Goal: Communication & Community: Participate in discussion

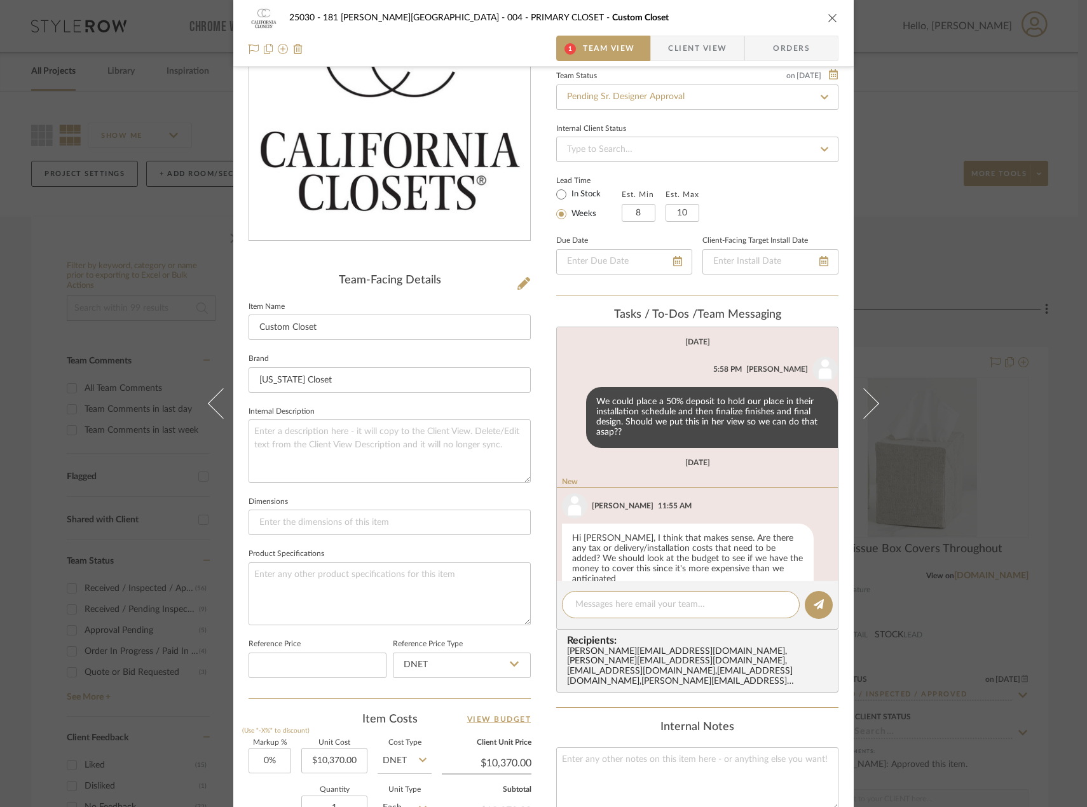
scroll to position [19, 0]
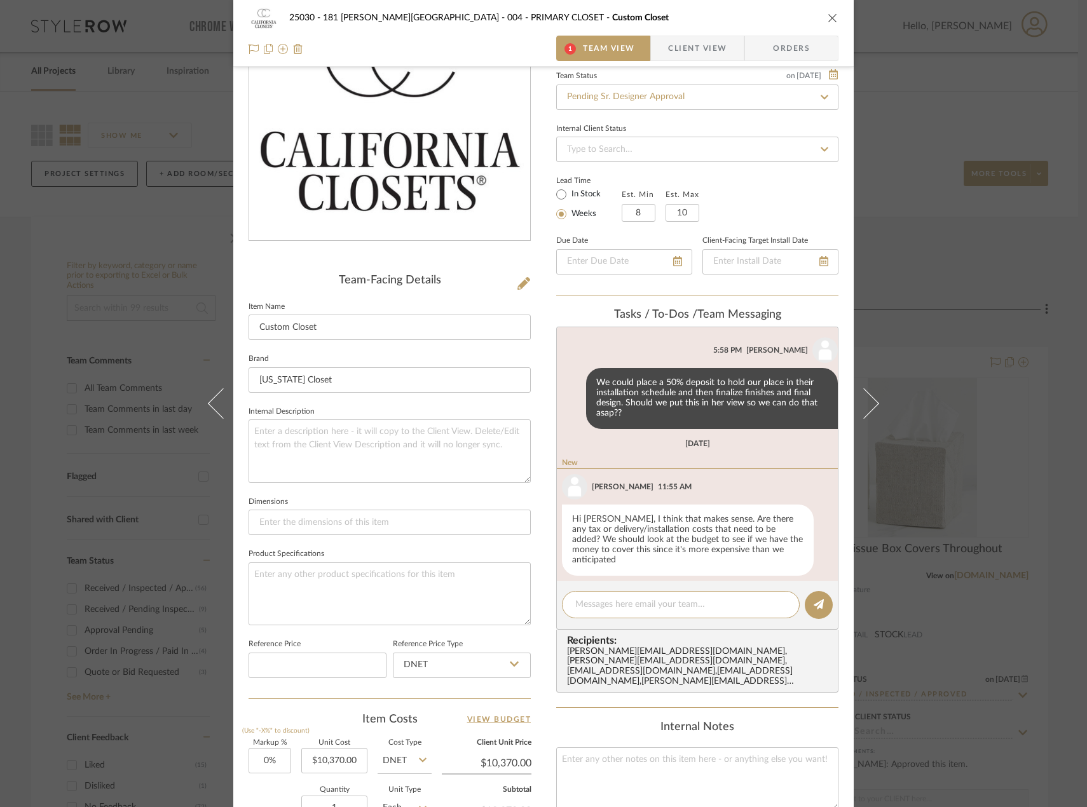
click at [698, 45] on span "Client View" at bounding box center [697, 48] width 58 height 25
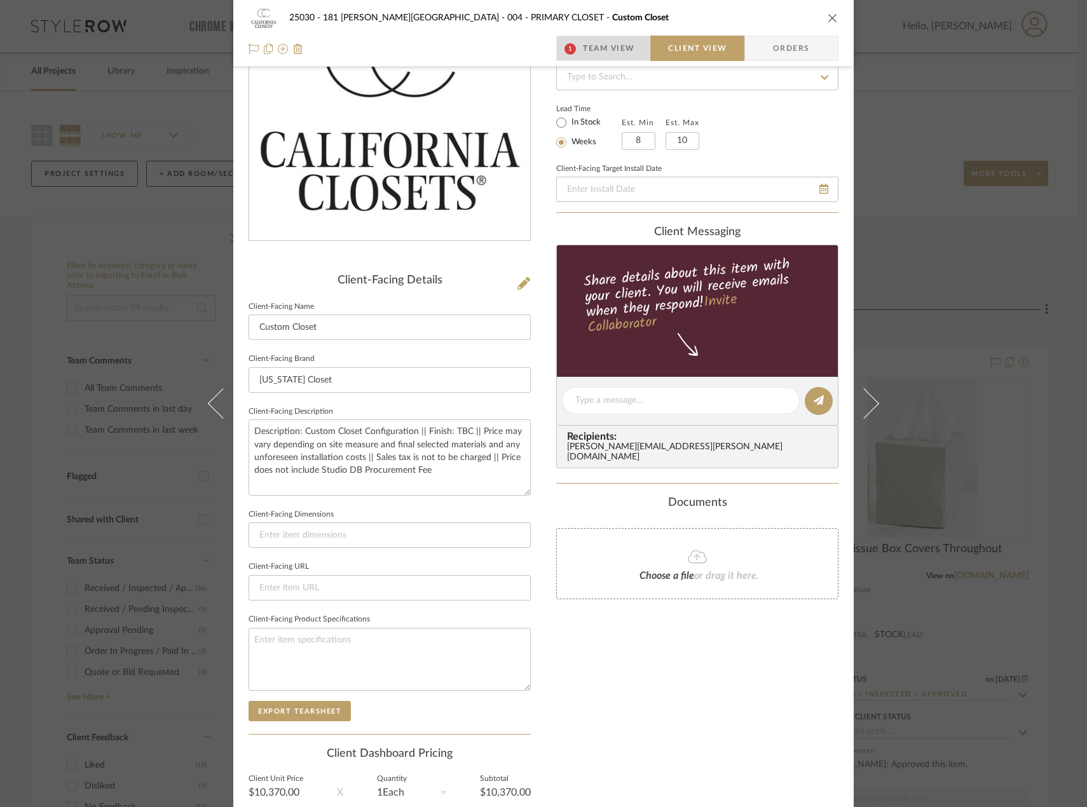
click at [592, 52] on span "Team View" at bounding box center [609, 48] width 52 height 25
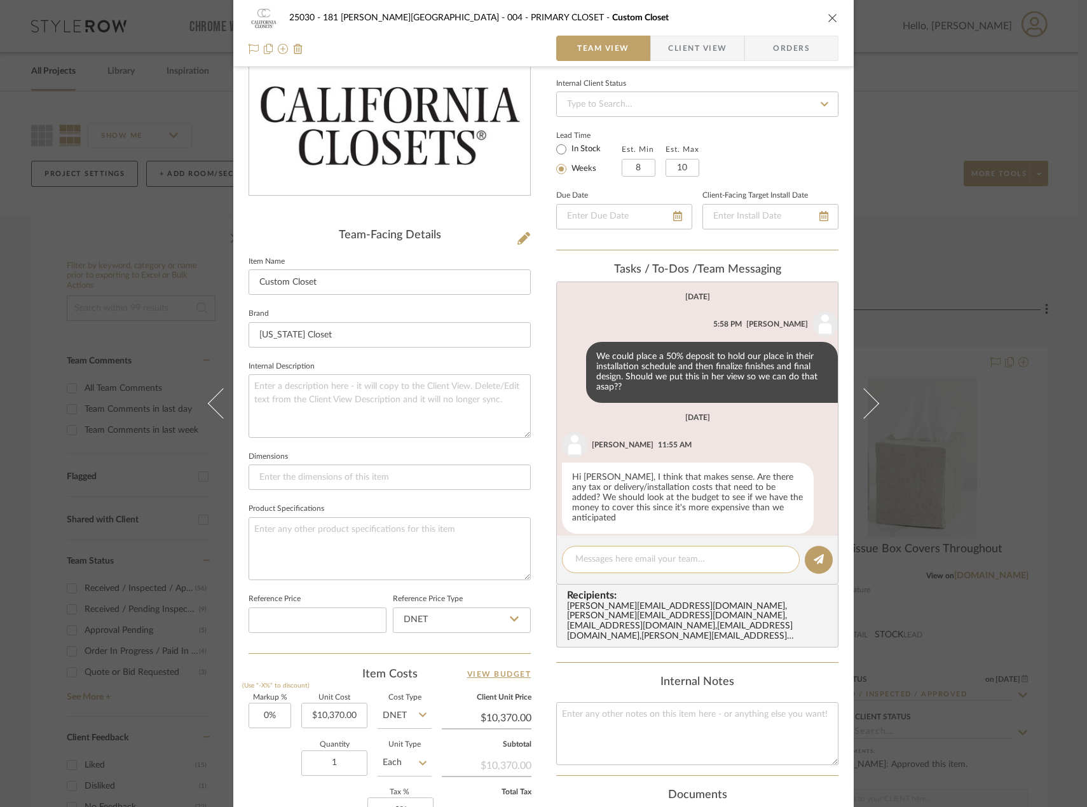
click at [663, 557] on textarea at bounding box center [680, 559] width 211 height 13
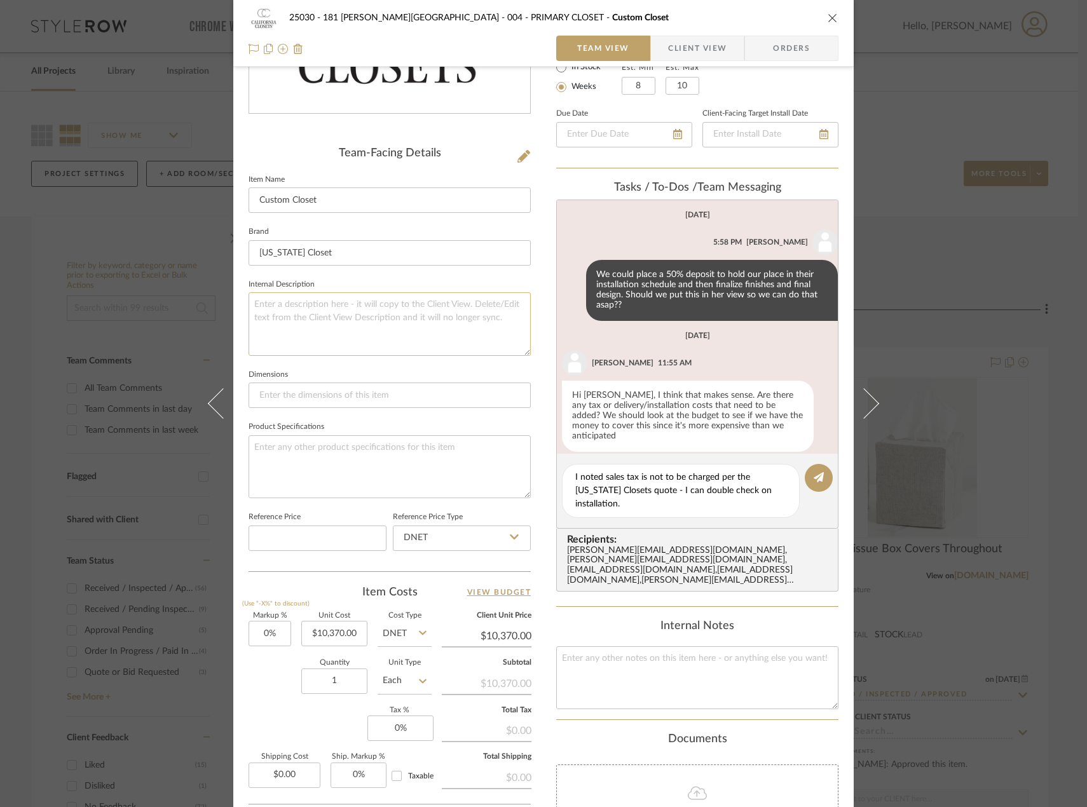
scroll to position [411, 0]
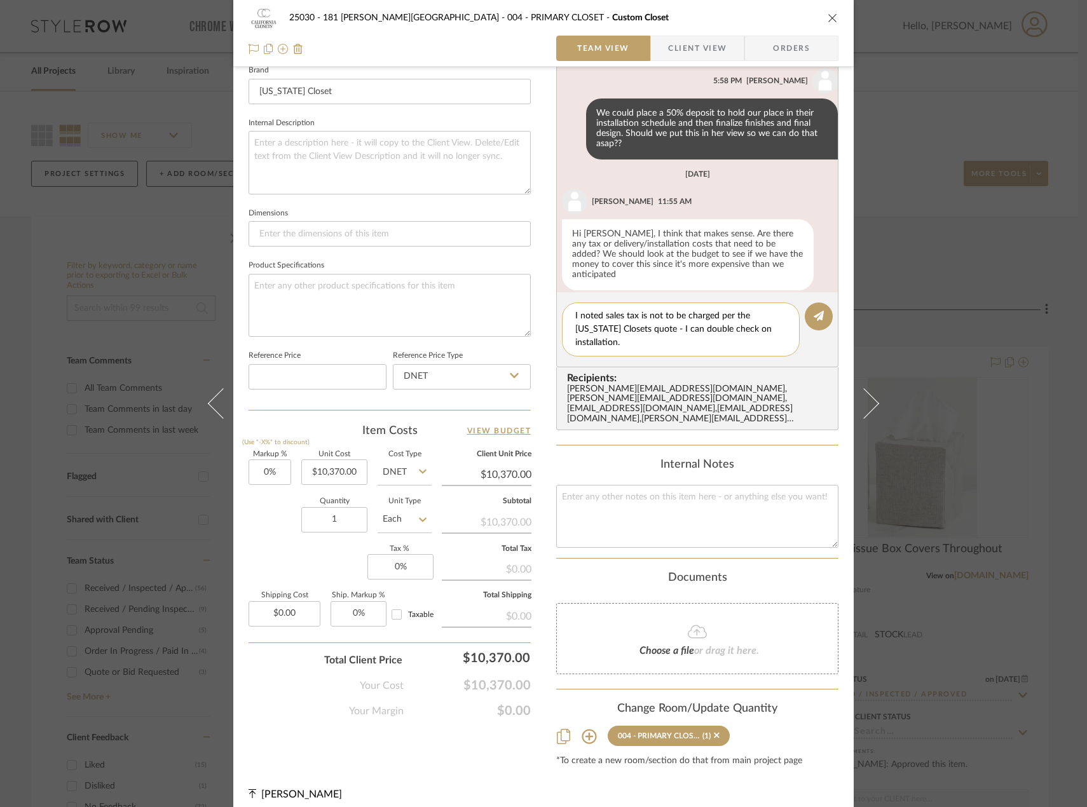
click at [641, 341] on textarea "I noted sales tax is not to be charged per the [US_STATE] Closets quote - I can…" at bounding box center [680, 330] width 211 height 40
click at [763, 343] on textarea "I noted sales tax is not to be charged per the [US_STATE] Closets quote - I can…" at bounding box center [680, 330] width 211 height 40
drag, startPoint x: 763, startPoint y: 343, endPoint x: 742, endPoint y: 346, distance: 20.6
click at [742, 346] on textarea "I noted sales tax is not to be charged per the [US_STATE] Closets quote - I can…" at bounding box center [680, 330] width 211 height 40
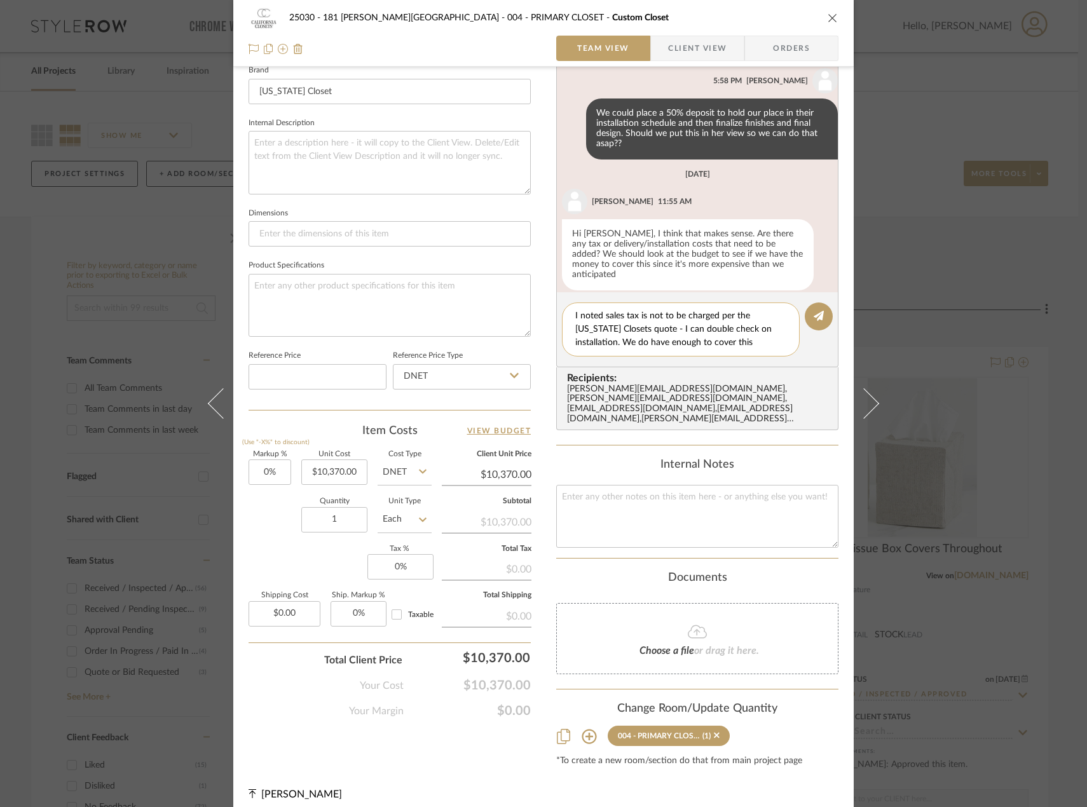
click at [759, 345] on textarea "I noted sales tax is not to be charged per the [US_STATE] Closets quote - I can…" at bounding box center [680, 330] width 211 height 40
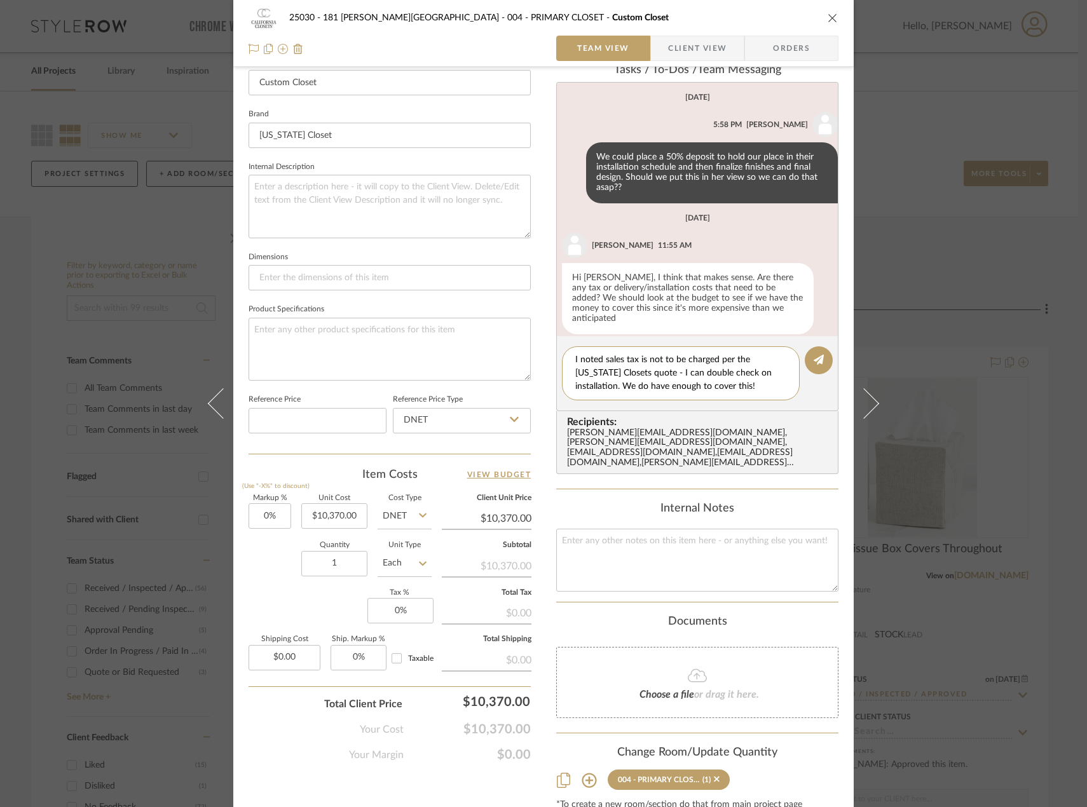
scroll to position [348, 0]
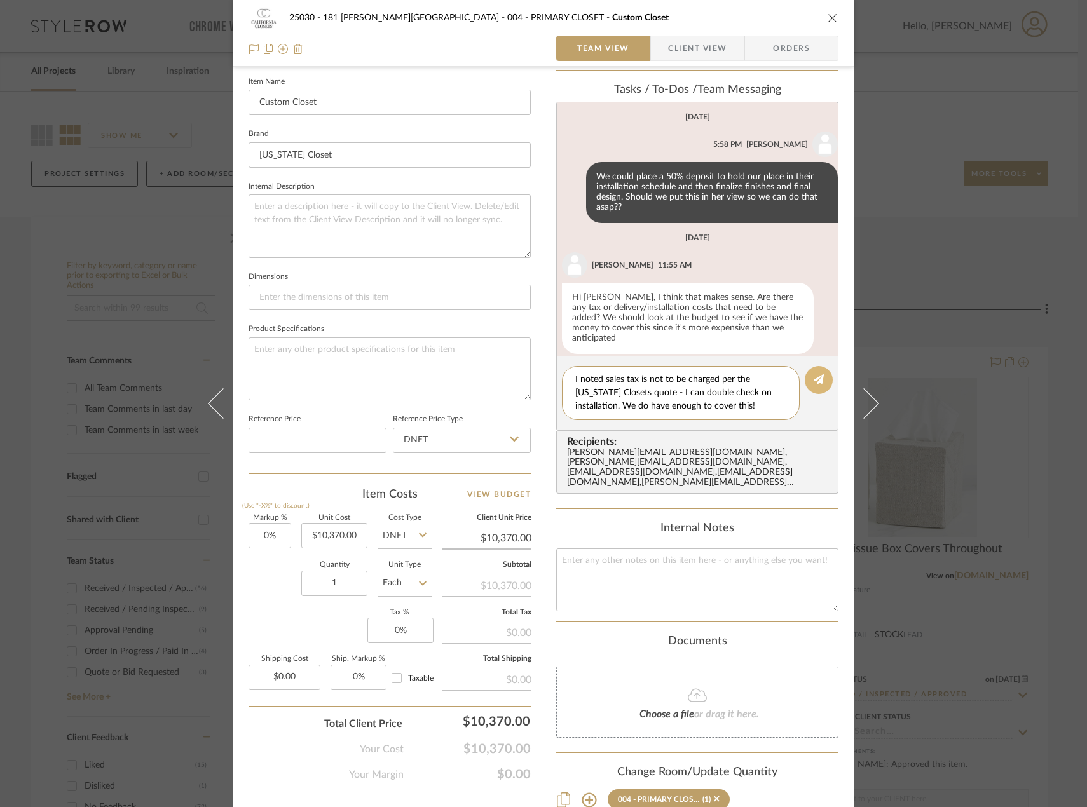
type textarea "I noted sales tax is not to be charged per the [US_STATE] Closets quote - I can…"
click at [815, 380] on icon at bounding box center [819, 379] width 10 height 10
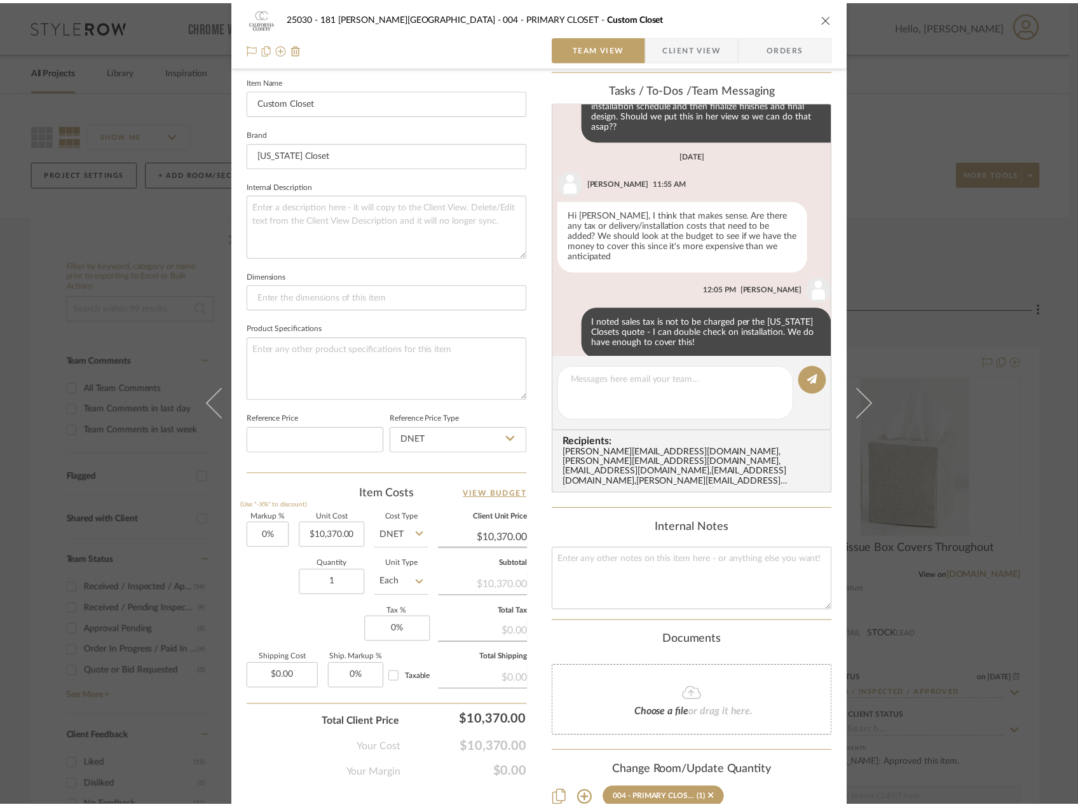
scroll to position [89, 0]
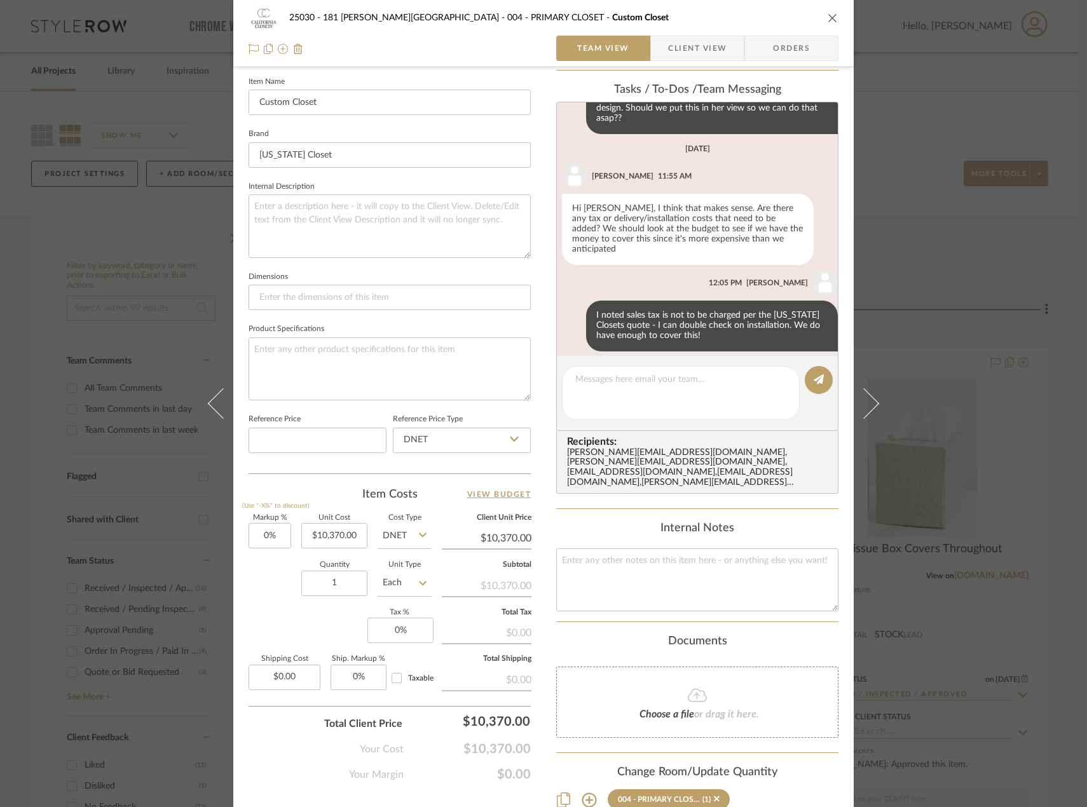
click at [111, 101] on div "25030 - 181 [PERSON_NAME] 004 - PRIMARY CLOSET Custom Closet Team View Client V…" at bounding box center [543, 403] width 1087 height 807
